Goal: Use online tool/utility: Utilize a website feature to perform a specific function

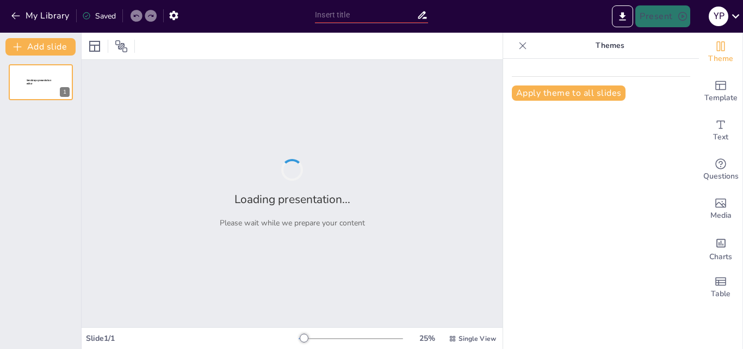
type input "New Sendsteps"
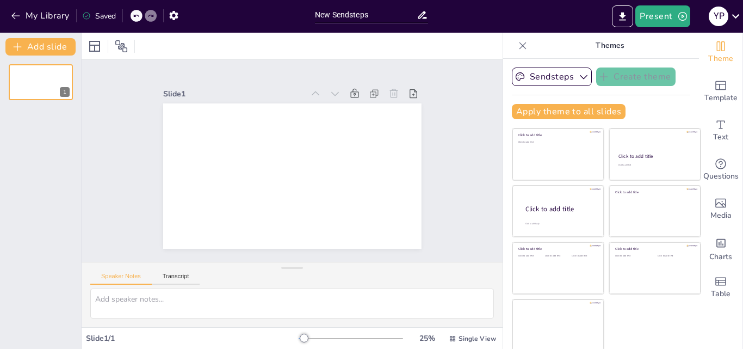
scroll to position [2, 0]
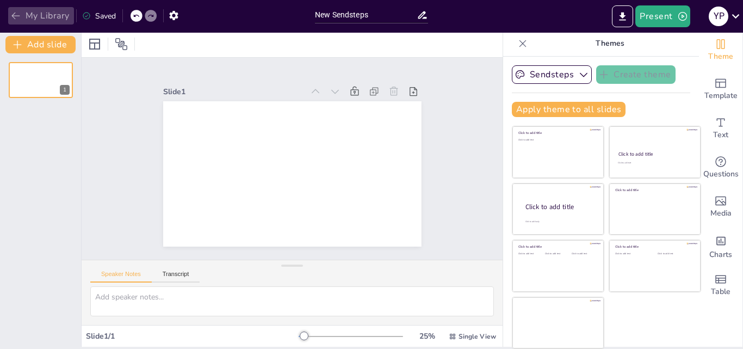
click at [12, 18] on icon "button" at bounding box center [15, 15] width 11 height 11
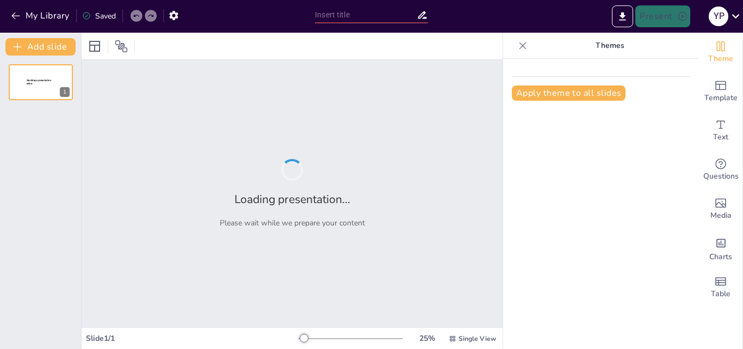
type input "New Sendsteps"
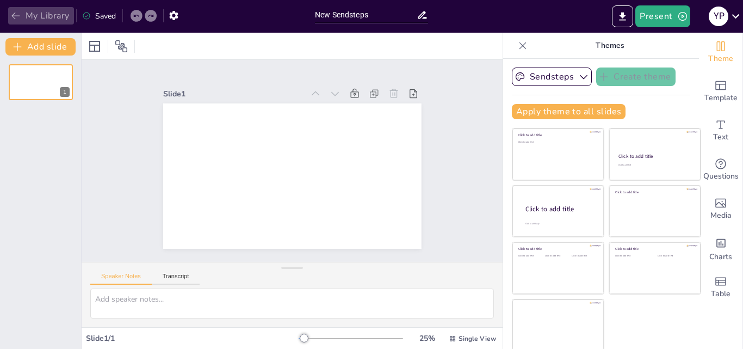
click at [11, 17] on icon "button" at bounding box center [15, 15] width 11 height 11
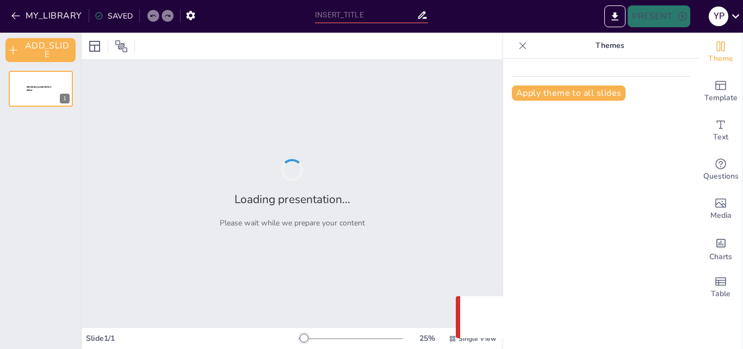
type input "New Sendsteps"
